Goal: Information Seeking & Learning: Find specific fact

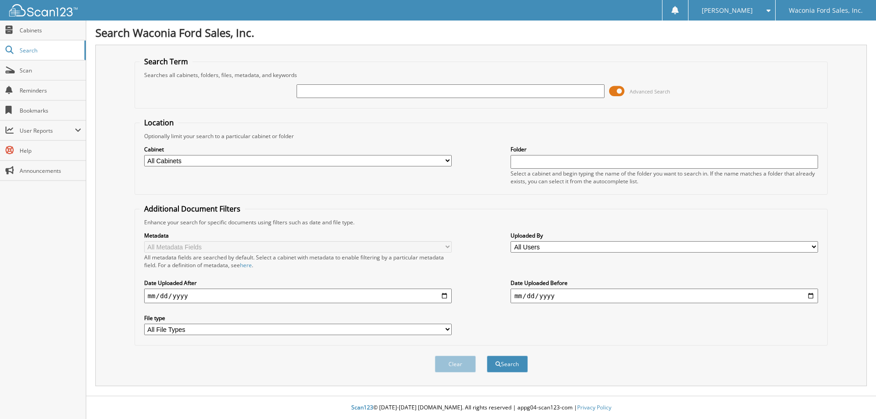
click at [615, 92] on span at bounding box center [617, 91] width 16 height 14
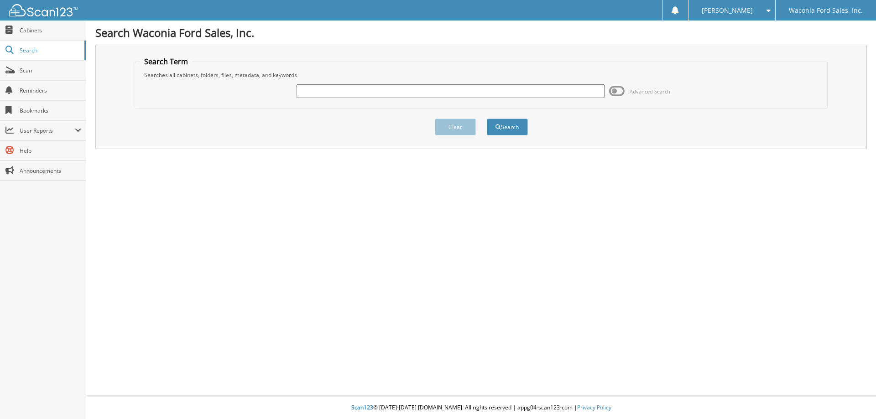
click at [505, 96] on input "text" at bounding box center [451, 91] width 308 height 14
type input "[PERSON_NAME]"
click at [505, 122] on button "Search" at bounding box center [507, 127] width 41 height 17
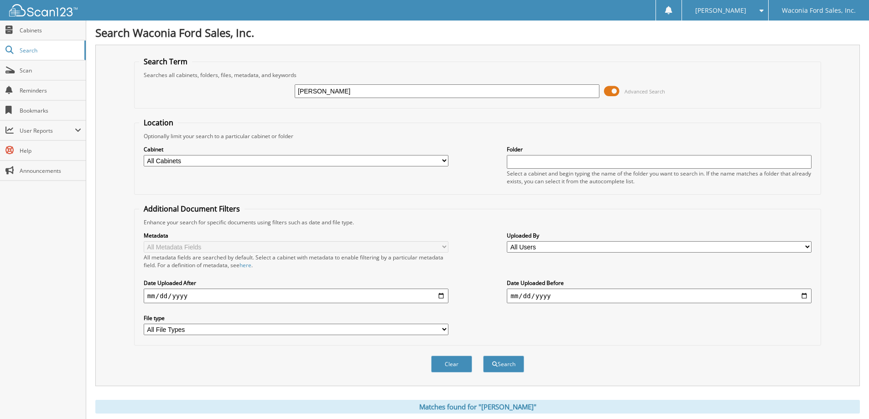
click at [612, 94] on span at bounding box center [612, 91] width 16 height 14
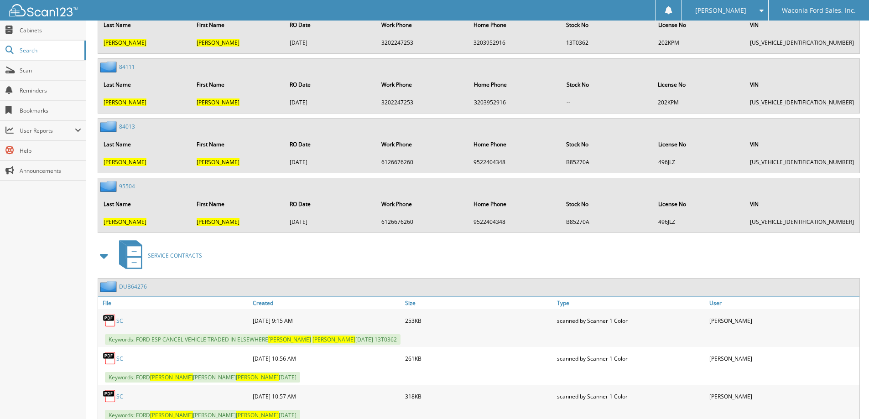
scroll to position [3291, 0]
